Goal: Find contact information: Find contact information

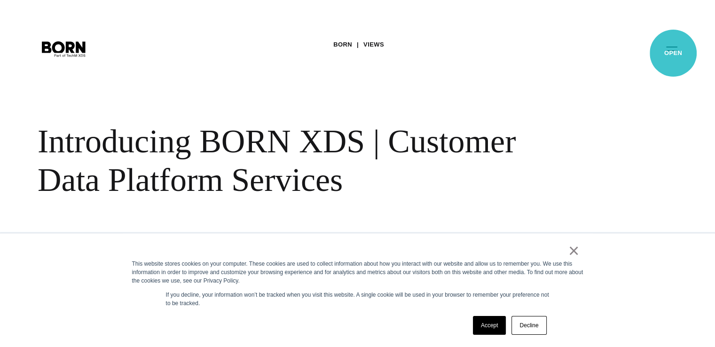
click at [673, 53] on button "Primary Menu" at bounding box center [671, 49] width 23 height 20
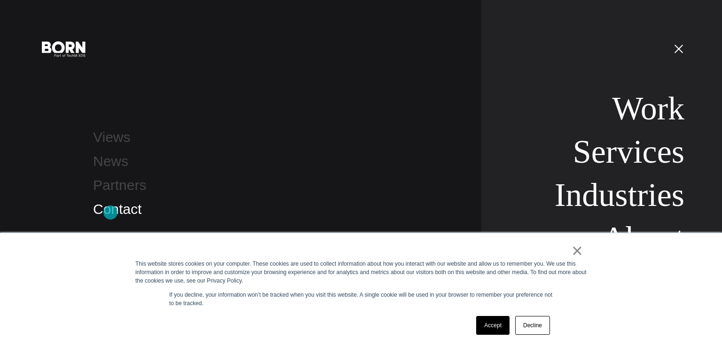
click at [110, 212] on link "Contact" at bounding box center [117, 209] width 48 height 16
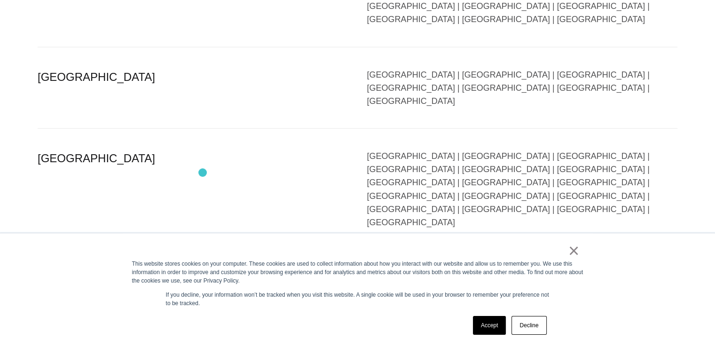
scroll to position [2115, 0]
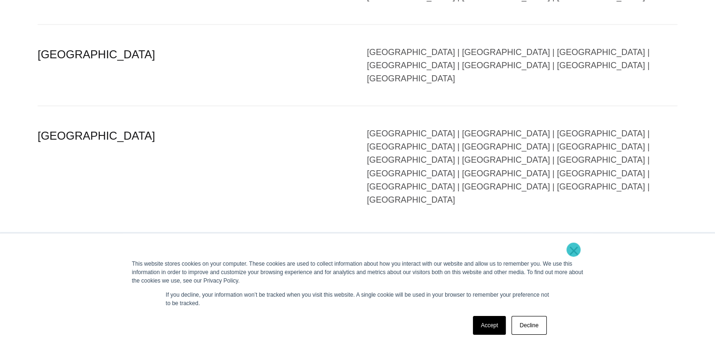
click at [573, 250] on link "×" at bounding box center [573, 250] width 11 height 8
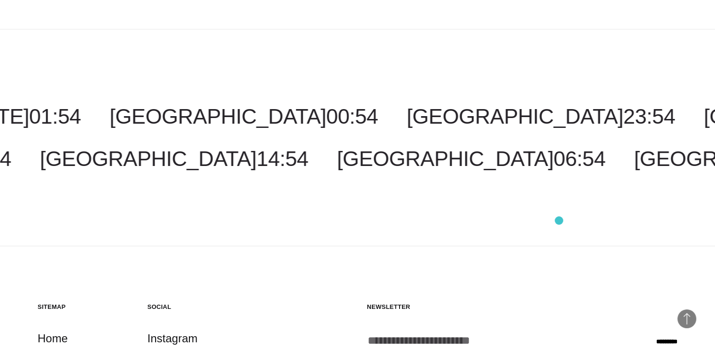
scroll to position [2364, 0]
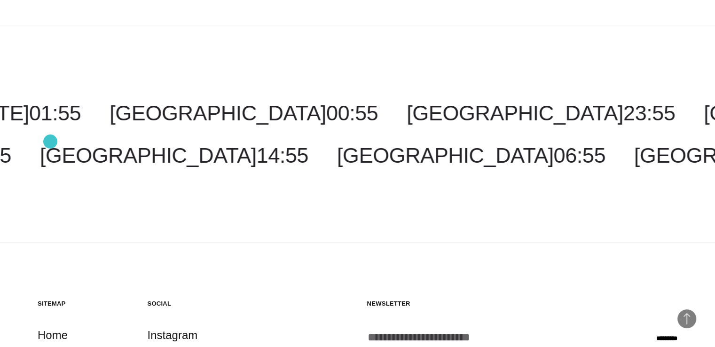
click at [50, 344] on link "Work" at bounding box center [51, 353] width 26 height 18
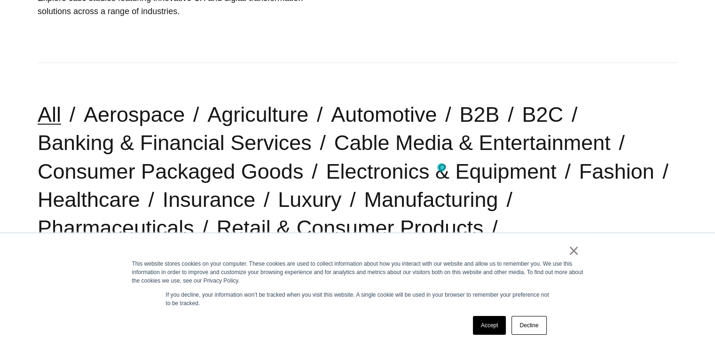
scroll to position [376, 0]
